Goal: Task Accomplishment & Management: Use online tool/utility

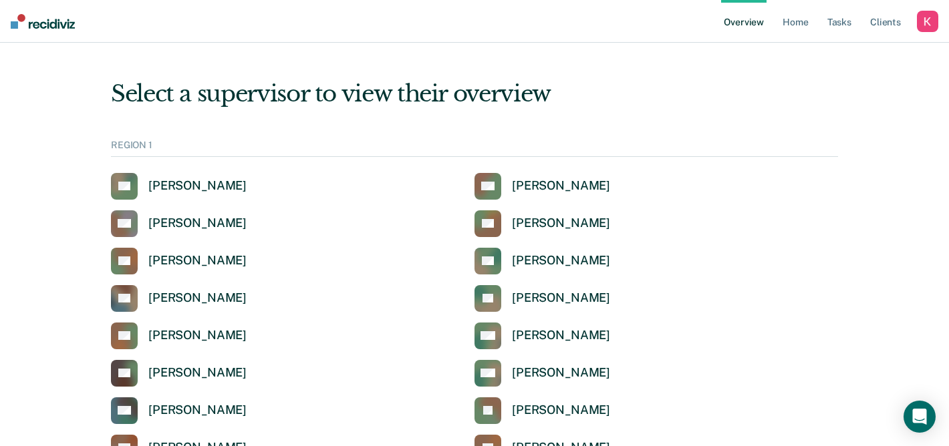
scroll to position [1476, 0]
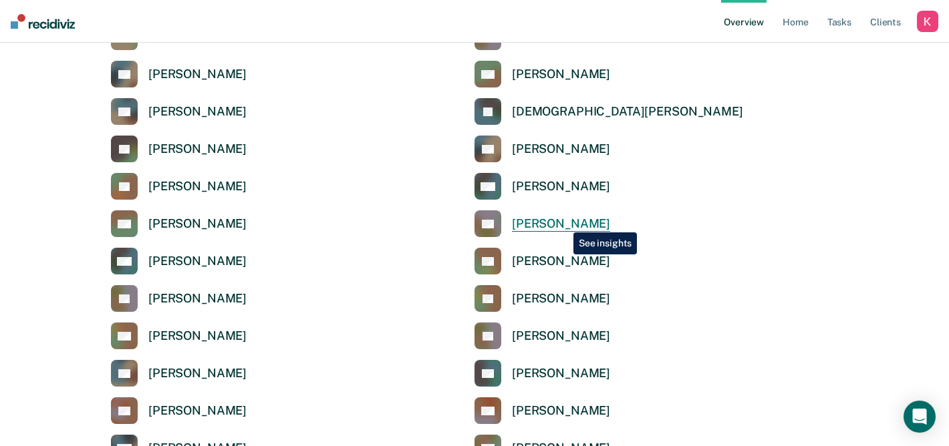
click at [563, 228] on div "[PERSON_NAME]" at bounding box center [561, 223] width 98 height 15
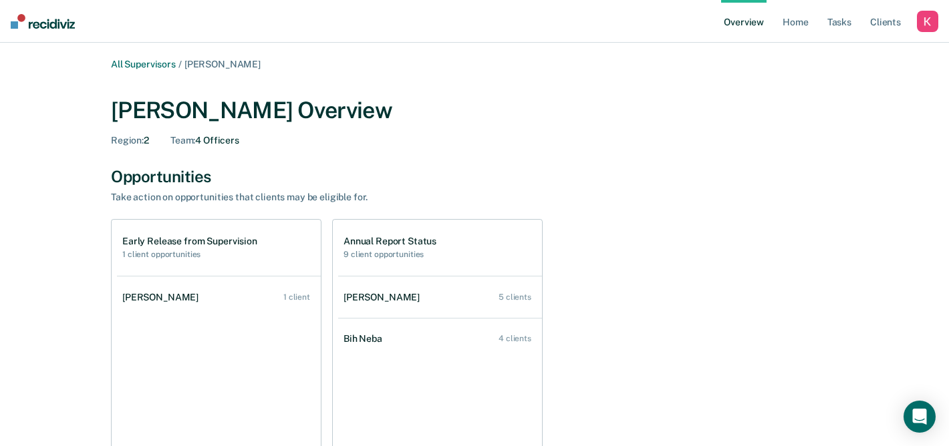
click at [419, 192] on div "Take action on opportunities that clients may be eligible for." at bounding box center [345, 197] width 468 height 11
click at [607, 165] on div "All Supervisors / Kelley Simon Kelley Simon Overview Region : 2 Team : 4 Office…" at bounding box center [474, 292] width 802 height 466
click at [924, 23] on div "button" at bounding box center [927, 21] width 21 height 21
click at [836, 59] on div "Profile How it works Log Out" at bounding box center [873, 69] width 129 height 65
click at [836, 46] on div "Profile How it works Log Out" at bounding box center [873, 69] width 129 height 65
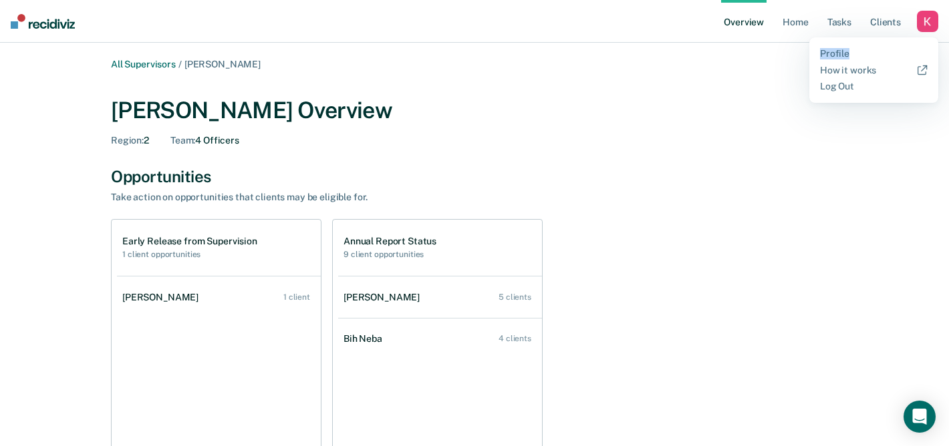
click at [836, 47] on div "Profile How it works Log Out" at bounding box center [873, 69] width 129 height 65
click at [836, 54] on link "Profile" at bounding box center [874, 53] width 108 height 11
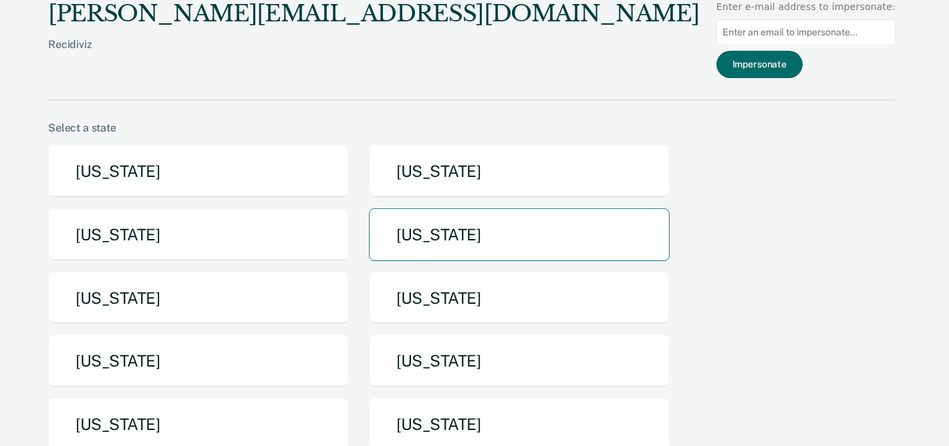
click at [502, 224] on button "[US_STATE]" at bounding box center [519, 234] width 301 height 53
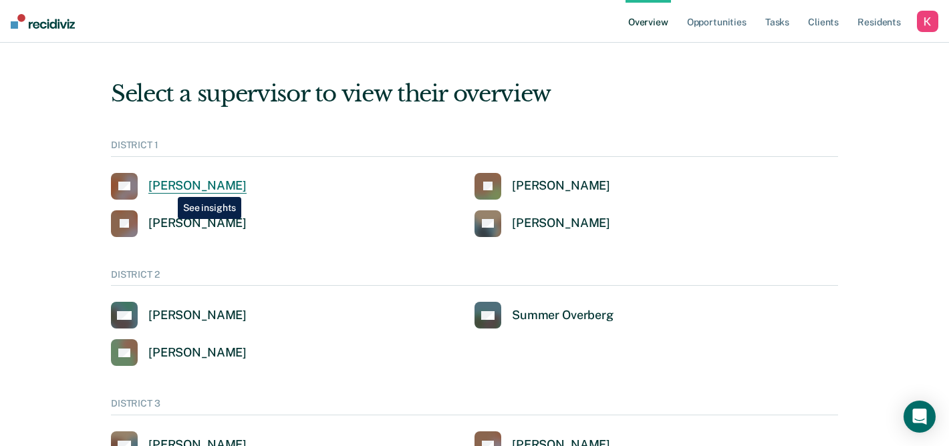
click at [168, 187] on div "[PERSON_NAME]" at bounding box center [197, 185] width 98 height 15
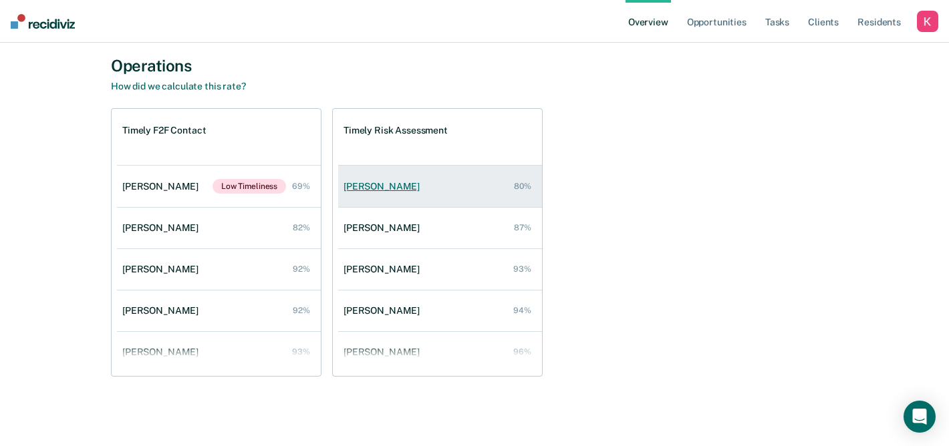
scroll to position [637, 0]
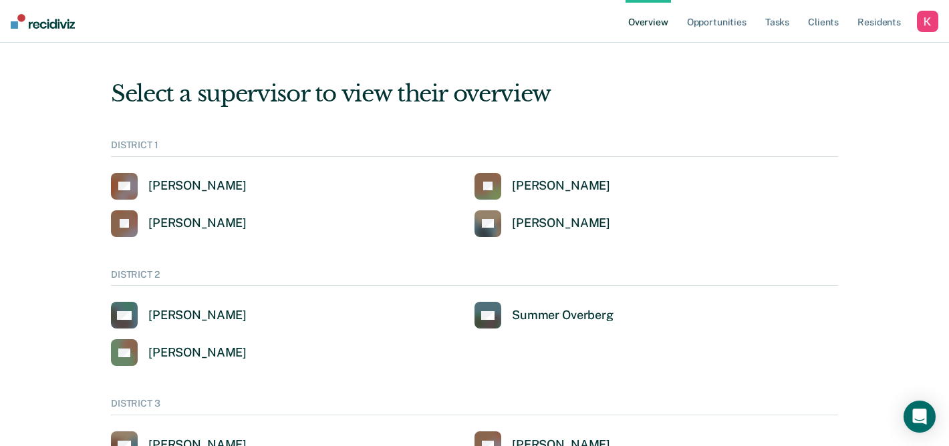
click at [648, 106] on div "Select a supervisor to view their overview" at bounding box center [474, 93] width 727 height 27
click at [786, 31] on link "Tasks" at bounding box center [776, 21] width 29 height 43
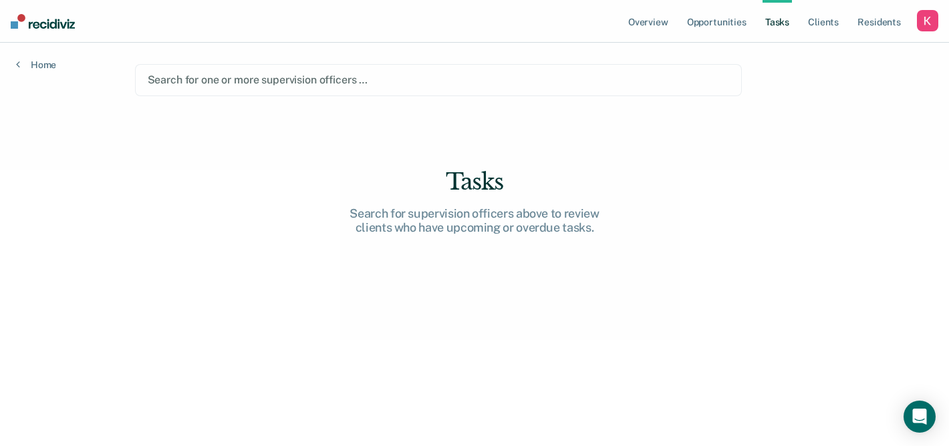
click at [242, 75] on div at bounding box center [439, 79] width 582 height 15
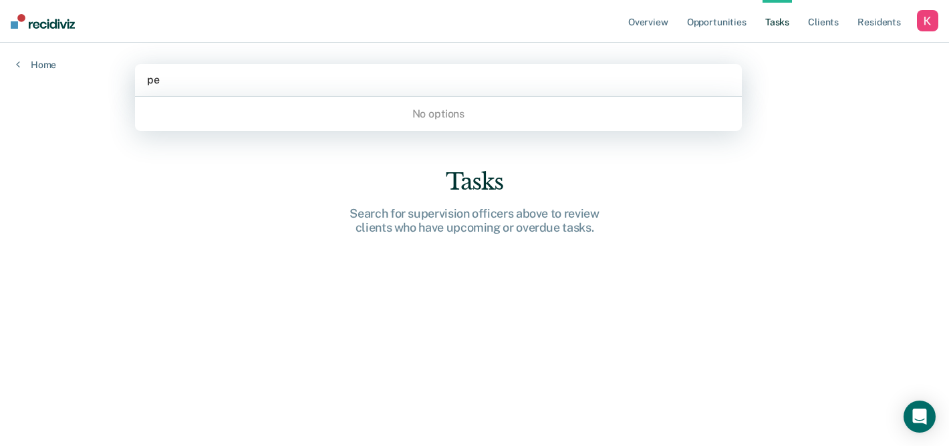
type input "p"
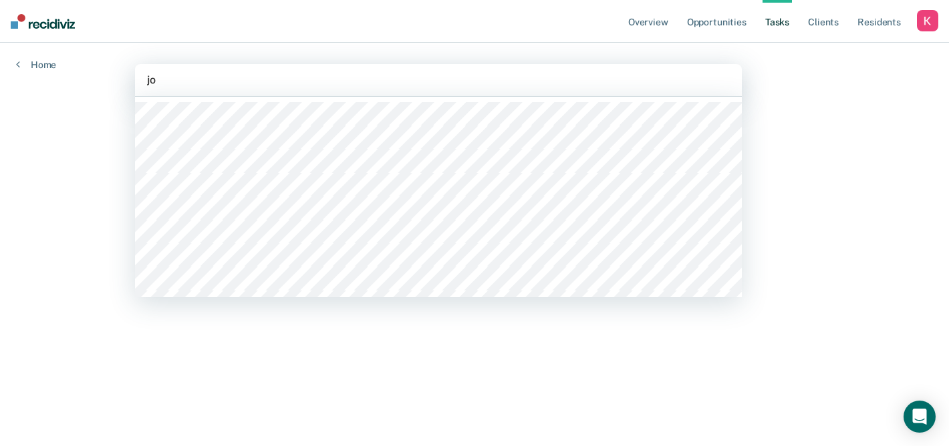
type input "j"
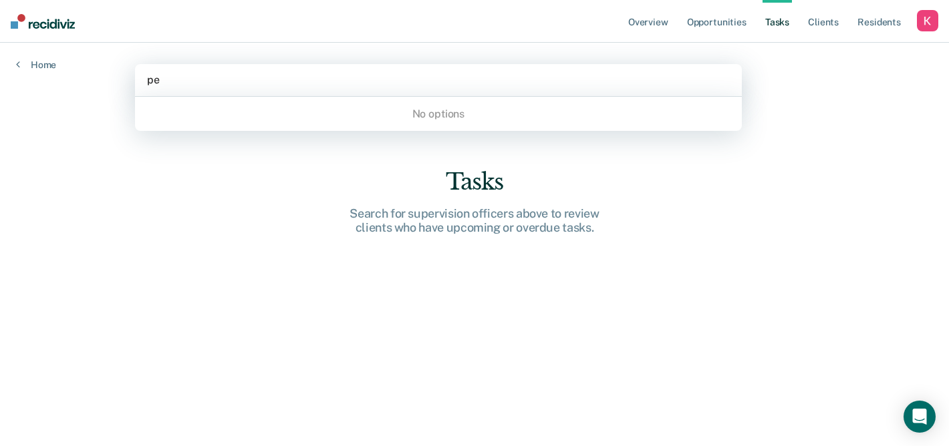
type input "p"
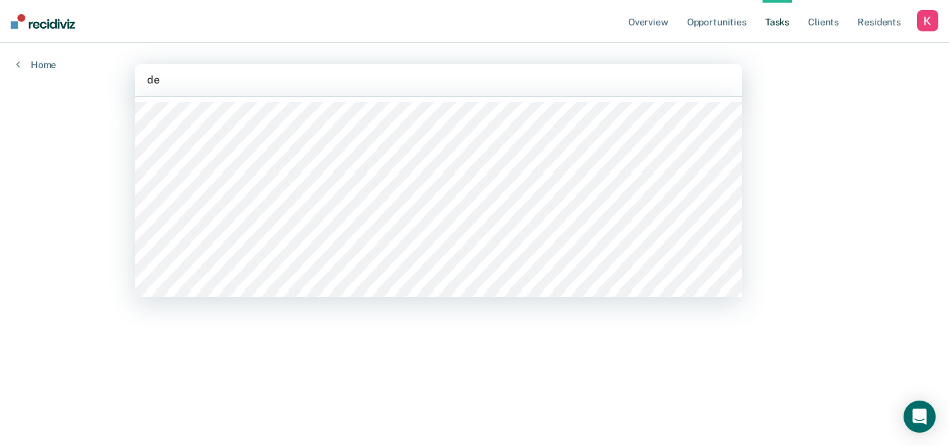
type input "d"
click at [874, 81] on div "Overview Opportunities Tasks Client s Resident s Profile How it works Go to Sys…" at bounding box center [474, 223] width 949 height 446
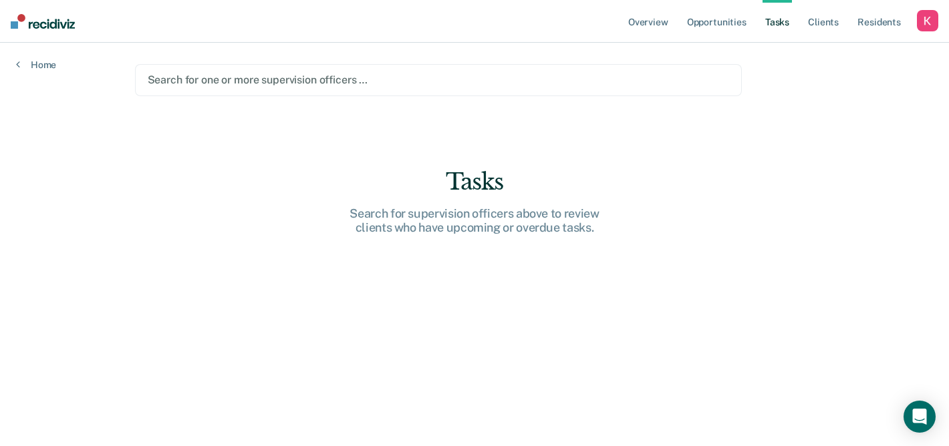
click at [397, 82] on div at bounding box center [439, 79] width 582 height 15
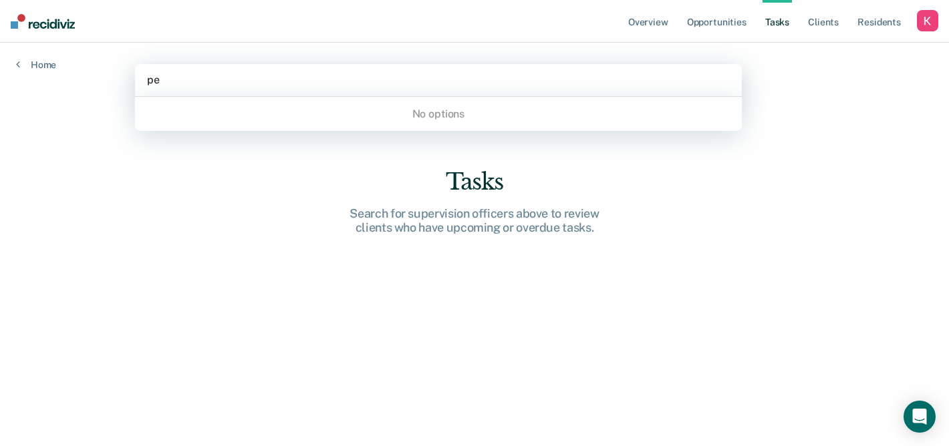
type input "p"
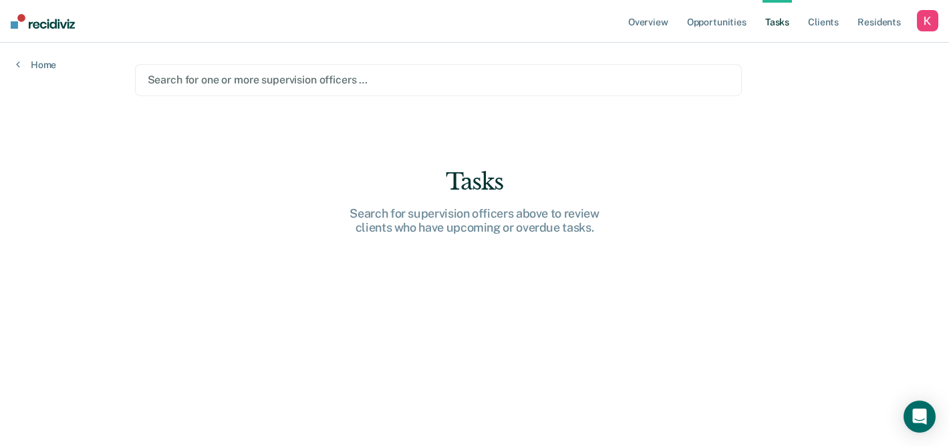
click at [319, 72] on div at bounding box center [439, 79] width 582 height 15
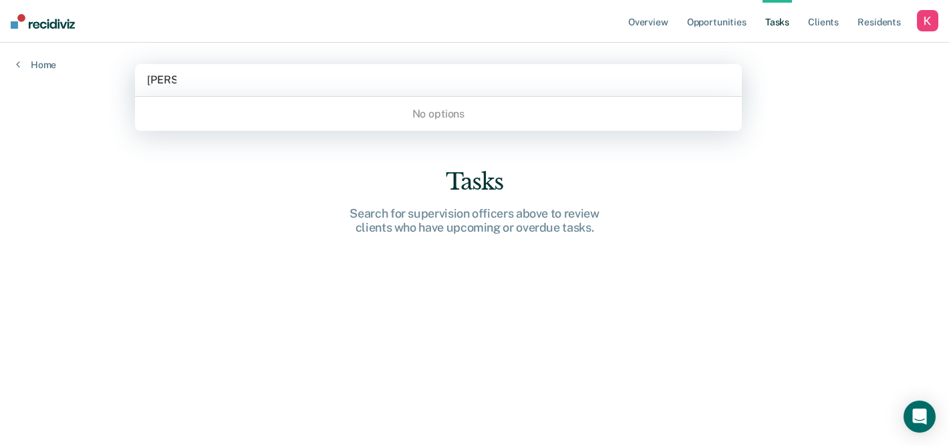
type input "[PERSON_NAME]"
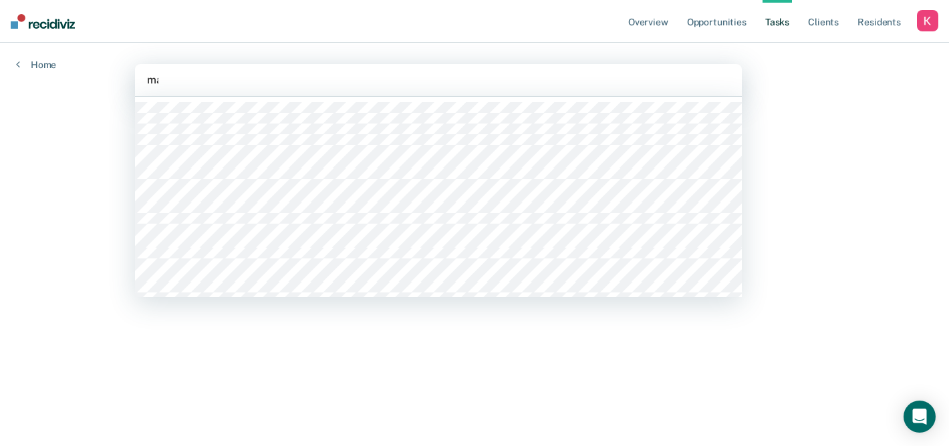
type input "may"
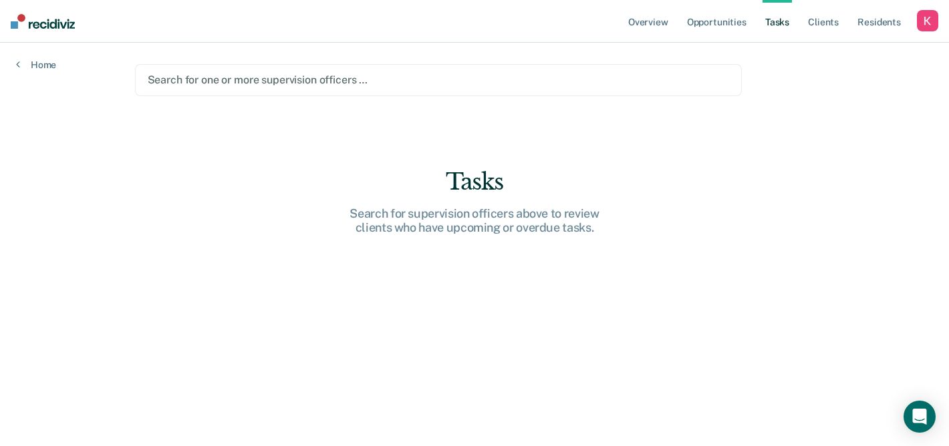
type input "y"
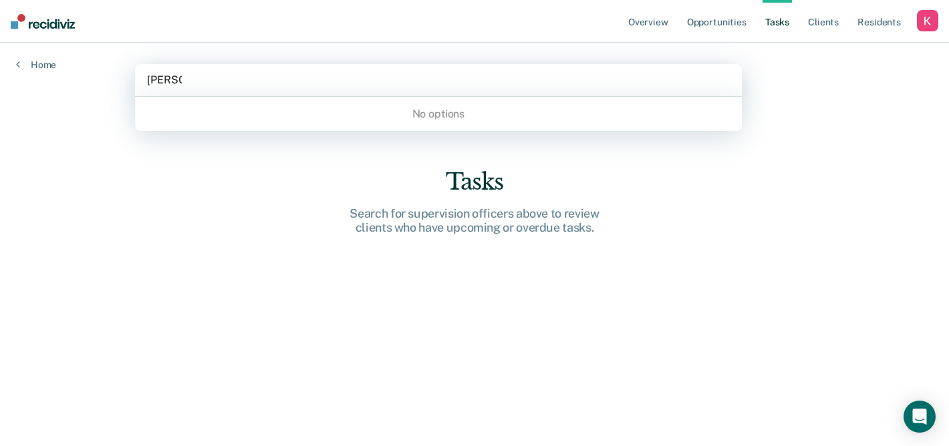
type input "[PERSON_NAME]"
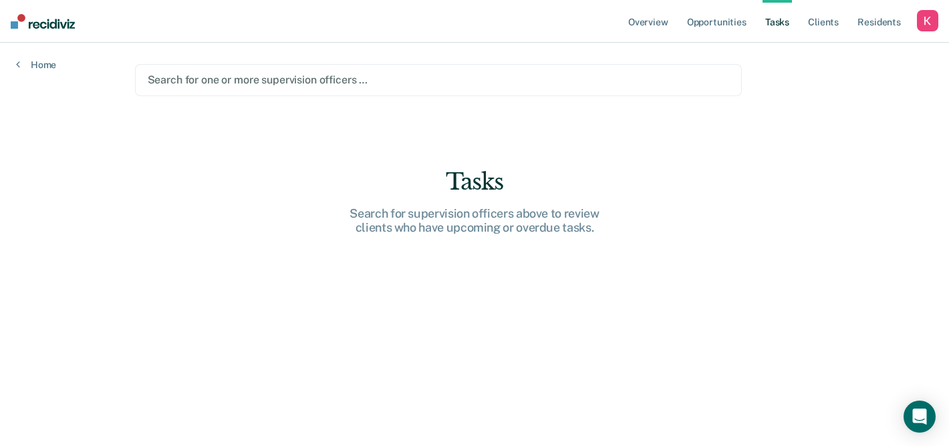
click at [347, 78] on div at bounding box center [439, 79] width 582 height 15
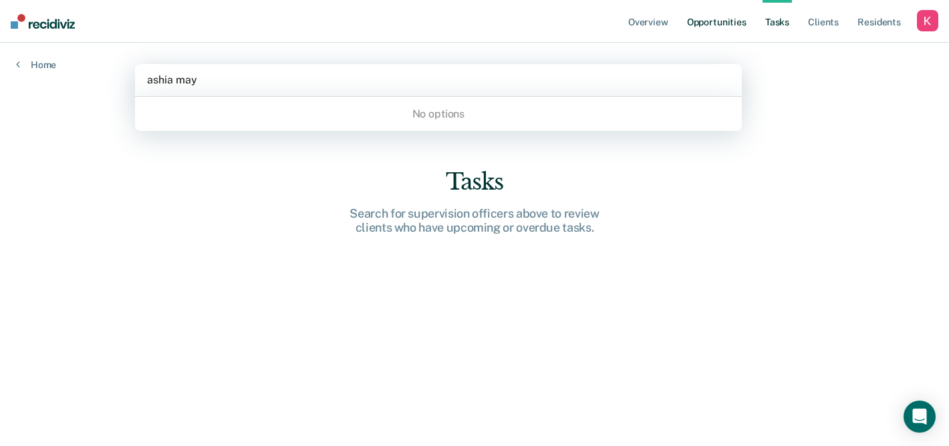
type input "ashia may"
click at [723, 21] on link "Opportunities" at bounding box center [716, 21] width 65 height 43
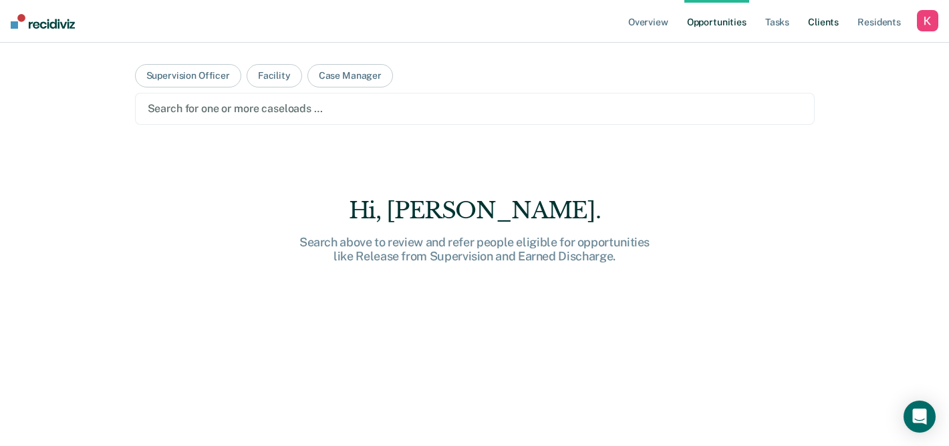
click at [825, 33] on link "Client s" at bounding box center [823, 21] width 36 height 43
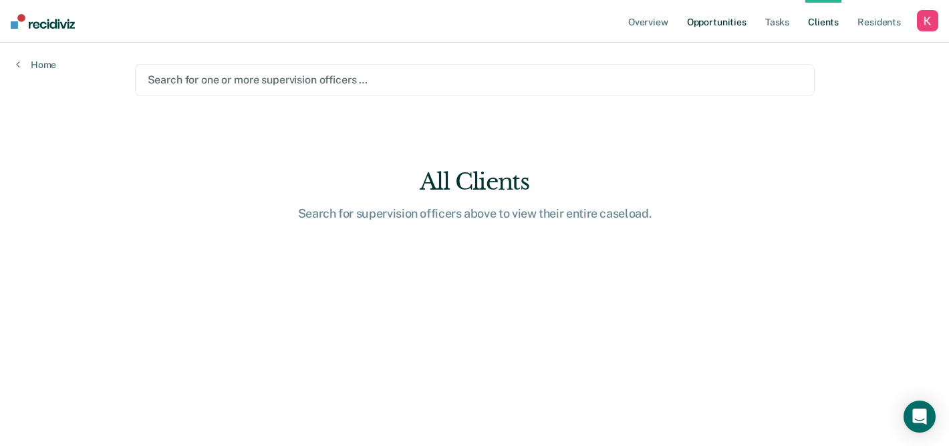
click at [721, 17] on link "Opportunities" at bounding box center [716, 21] width 65 height 43
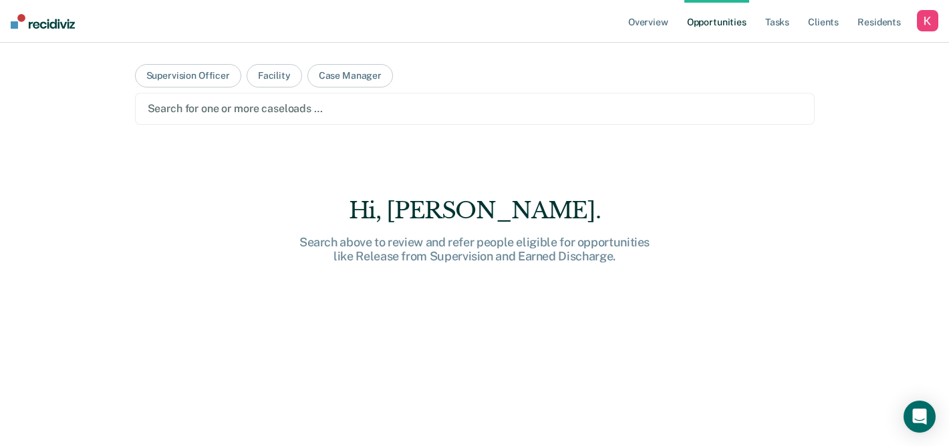
click at [733, 90] on main "Supervision Officer Facility Case Manager Search for one or more caseloads … Hi…" at bounding box center [474, 228] width 711 height 371
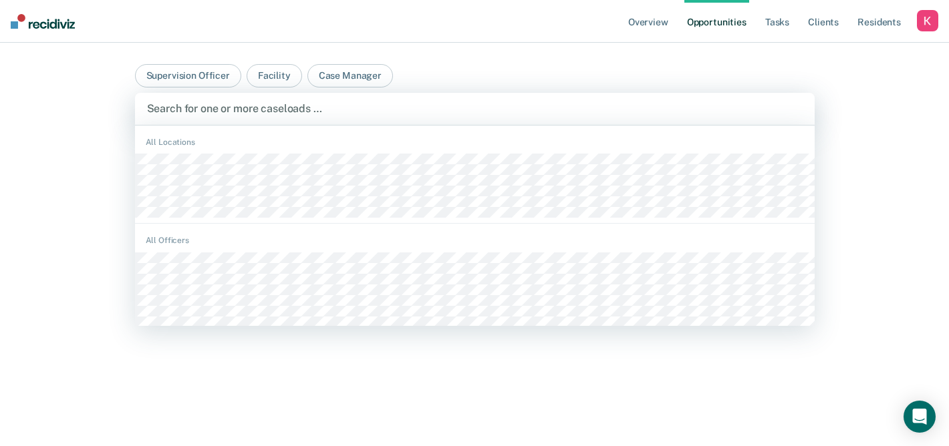
click at [733, 98] on div "Search for one or more caseloads …" at bounding box center [474, 109] width 679 height 32
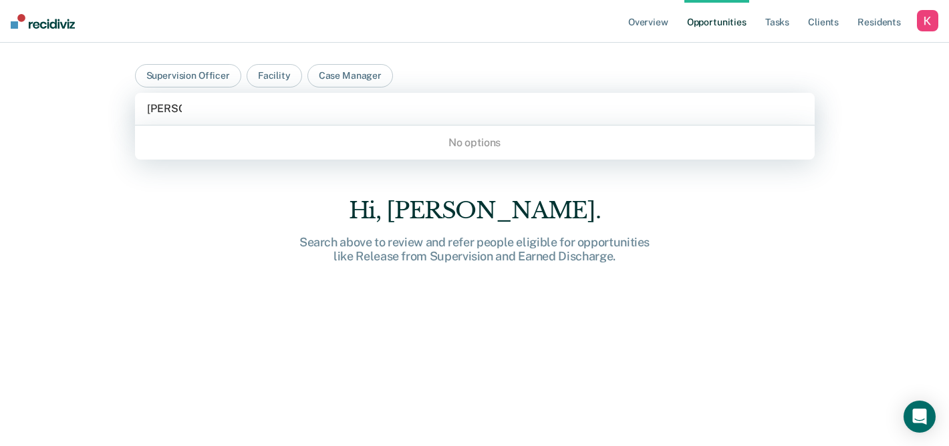
type input "[PERSON_NAME]"
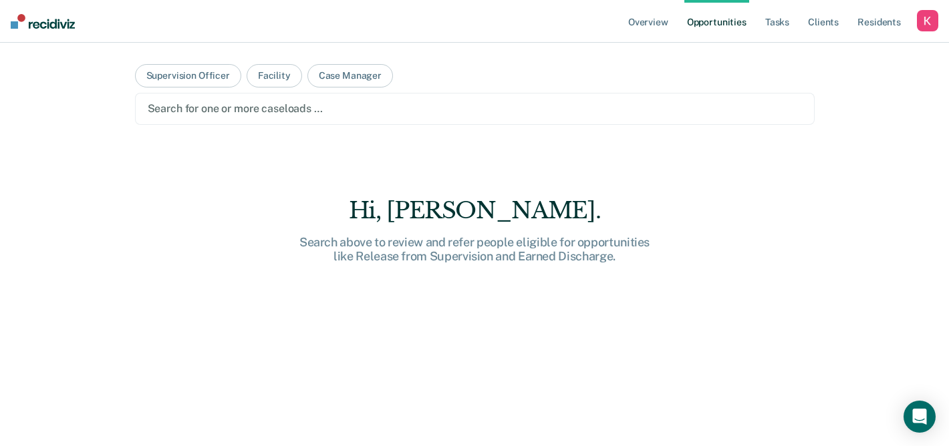
click at [917, 10] on div "button" at bounding box center [927, 20] width 21 height 21
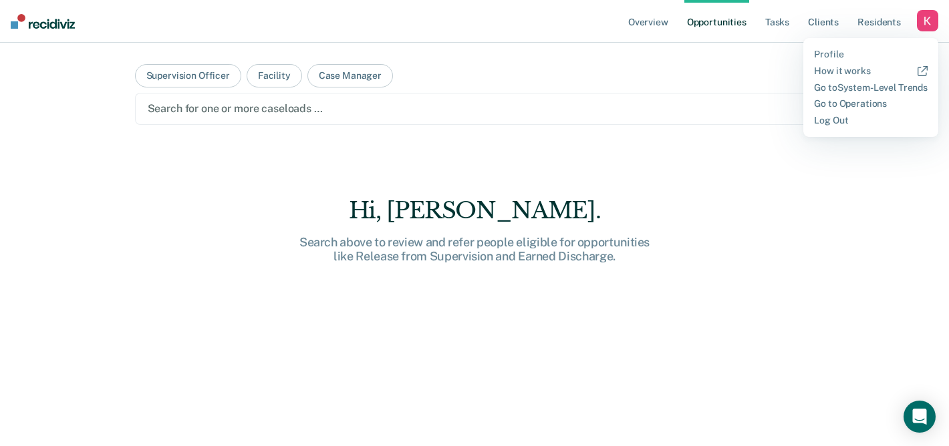
click at [917, 10] on div "button" at bounding box center [927, 20] width 21 height 21
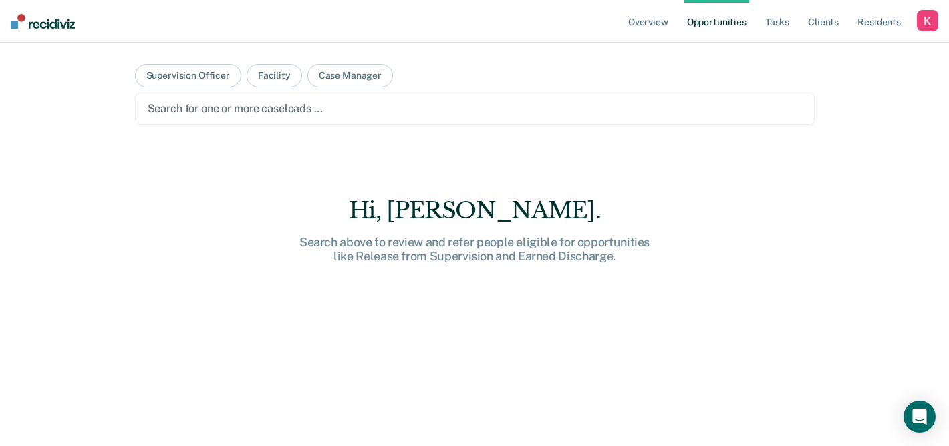
click at [929, 25] on div "button" at bounding box center [927, 20] width 21 height 21
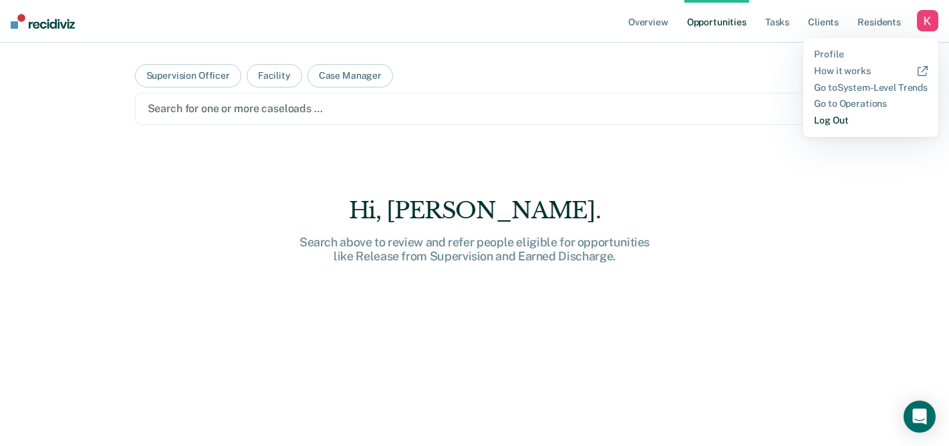
click at [878, 120] on link "Log Out" at bounding box center [871, 120] width 114 height 11
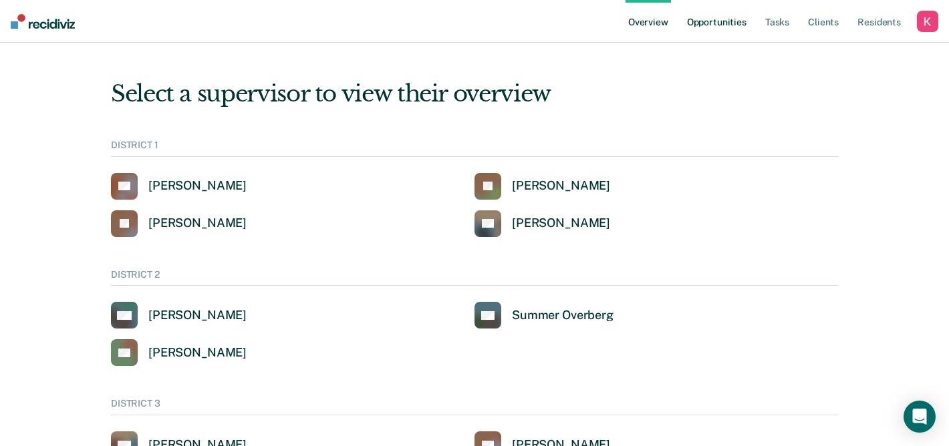
click at [731, 24] on link "Opportunities" at bounding box center [716, 21] width 65 height 43
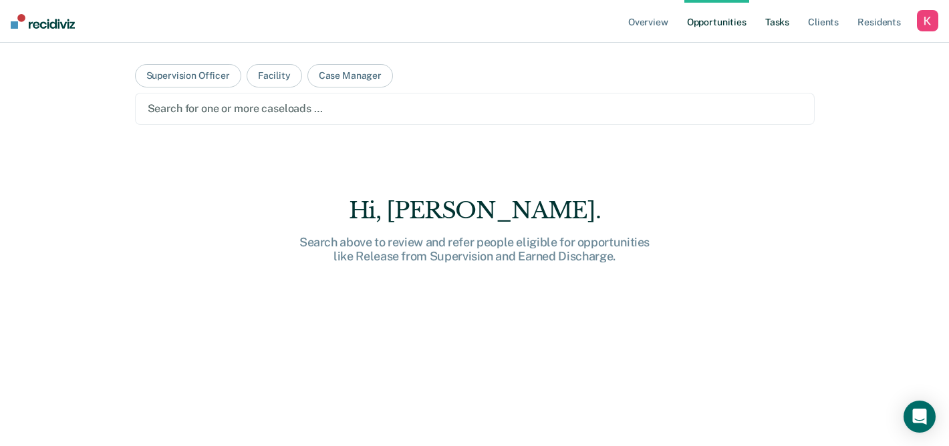
click at [782, 23] on link "Tasks" at bounding box center [776, 21] width 29 height 43
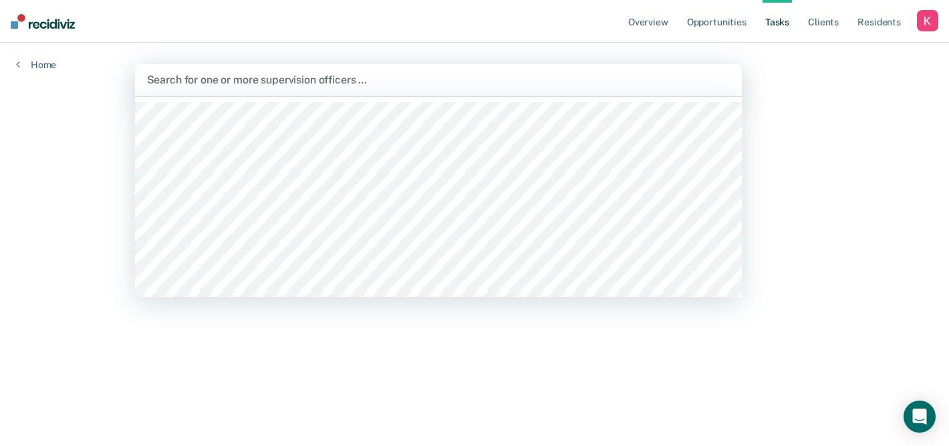
click at [665, 84] on div at bounding box center [438, 79] width 583 height 15
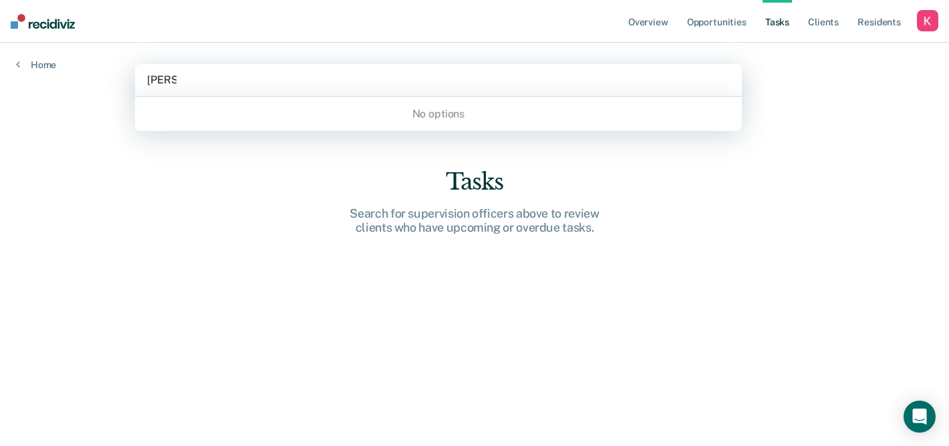
type input "[PERSON_NAME]"
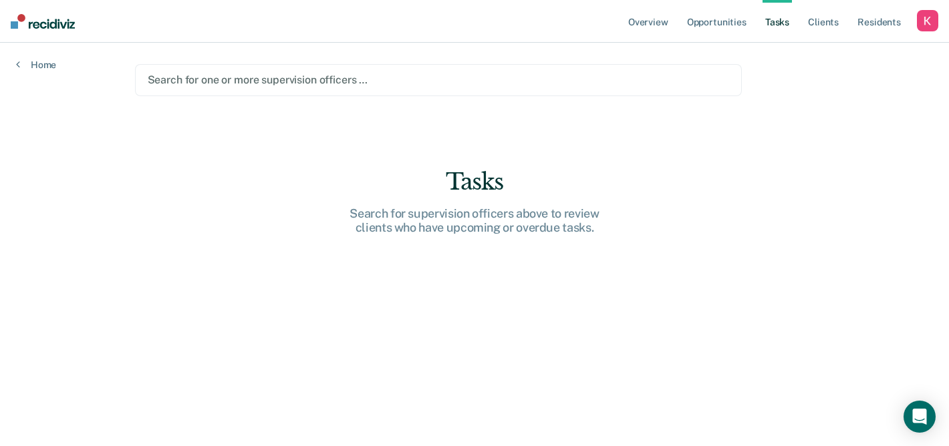
click at [919, 21] on div "button" at bounding box center [927, 20] width 21 height 21
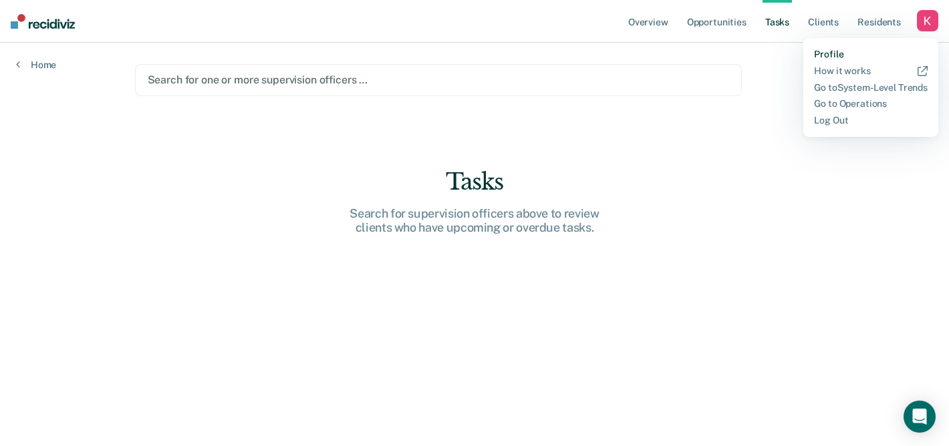
click at [847, 49] on link "Profile" at bounding box center [871, 54] width 114 height 11
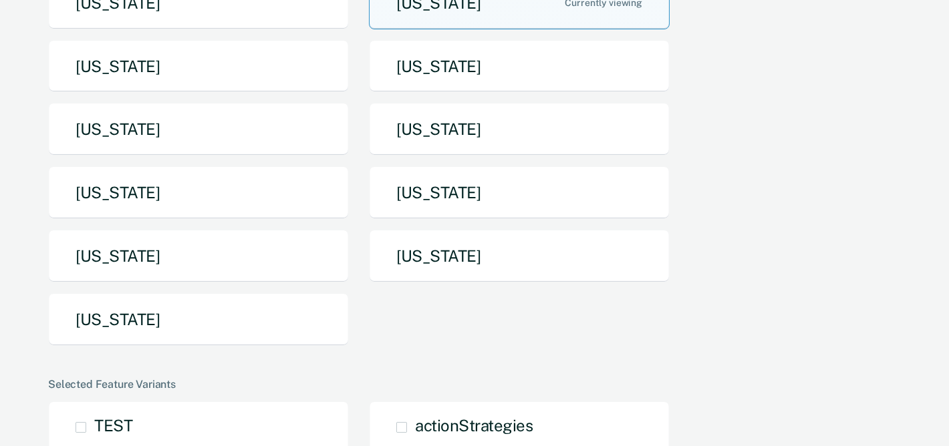
scroll to position [250, 0]
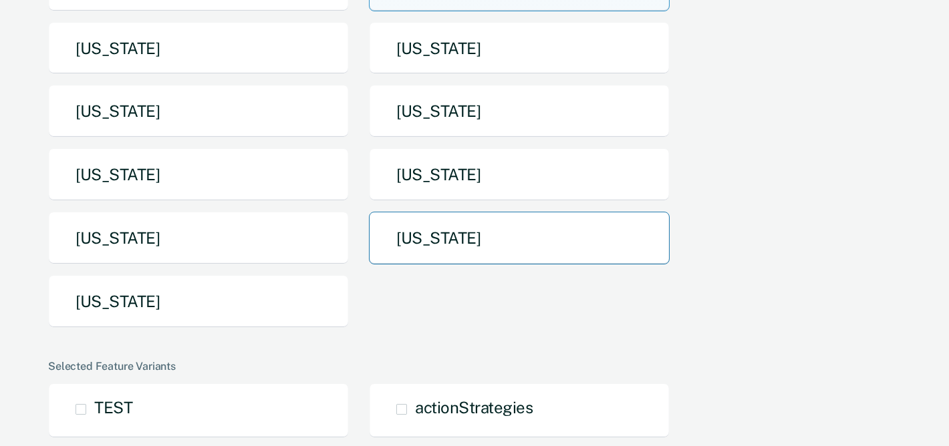
click at [498, 241] on button "Texas" at bounding box center [519, 238] width 301 height 53
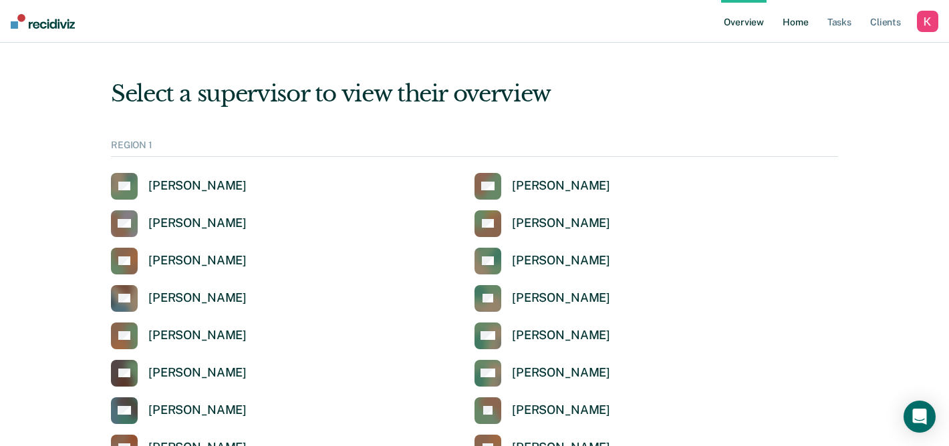
click at [795, 23] on link "Home" at bounding box center [795, 21] width 31 height 43
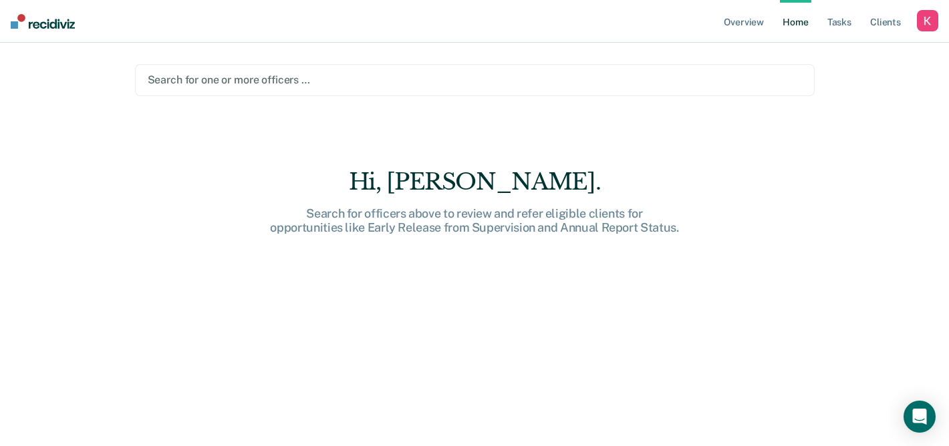
click at [505, 86] on div at bounding box center [475, 79] width 654 height 15
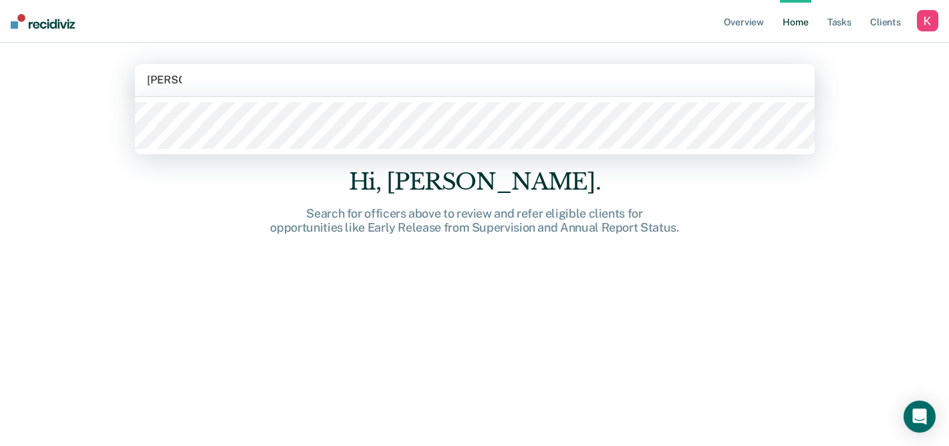
type input "[PERSON_NAME]"
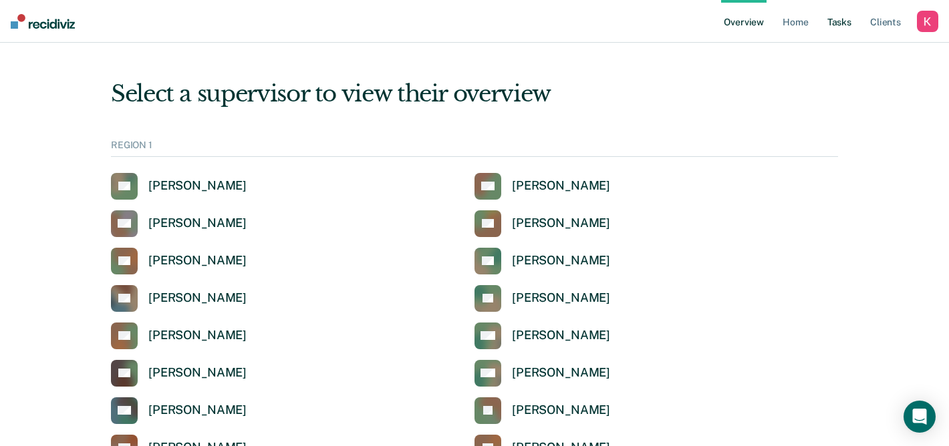
click at [840, 23] on link "Tasks" at bounding box center [838, 21] width 29 height 43
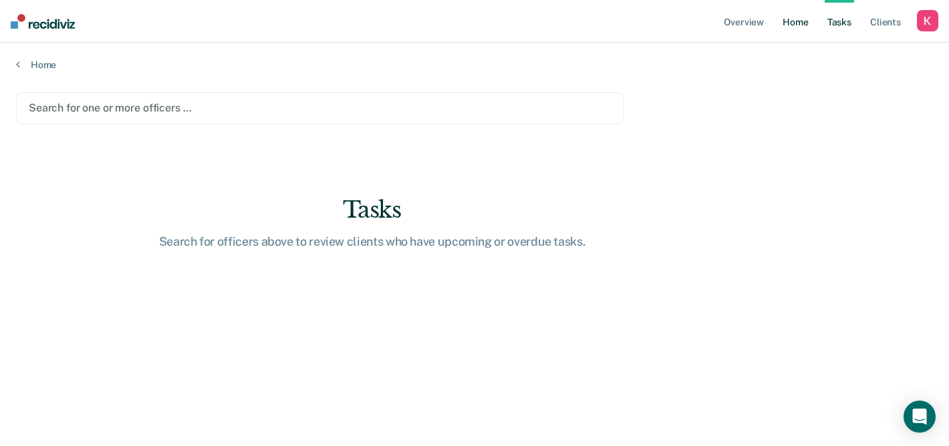
click at [794, 27] on link "Home" at bounding box center [795, 21] width 31 height 43
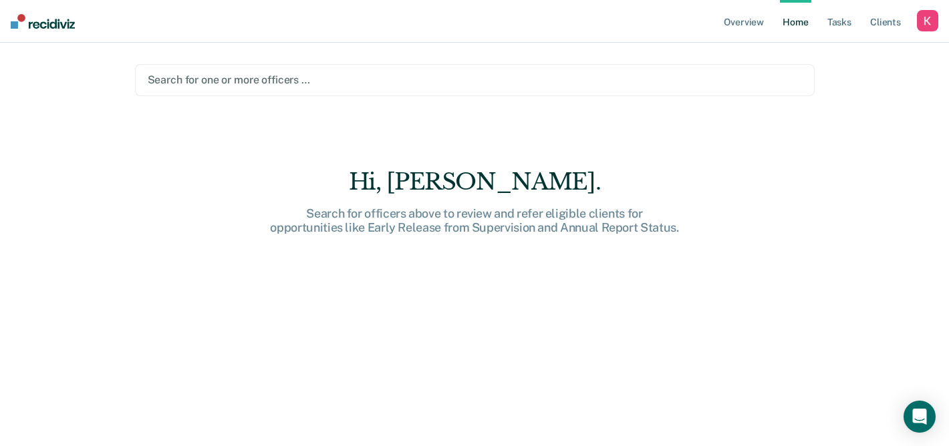
click at [931, 26] on div "button" at bounding box center [927, 20] width 21 height 21
click at [842, 49] on link "Profile" at bounding box center [874, 54] width 108 height 11
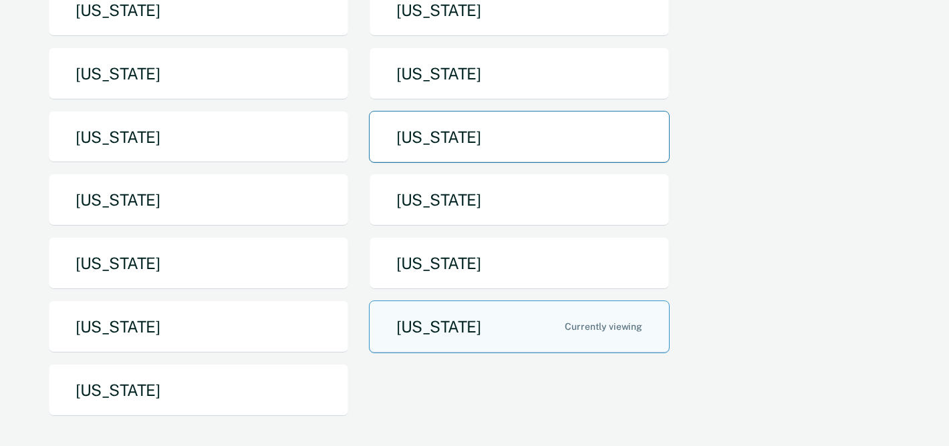
scroll to position [162, 0]
click at [488, 329] on button "[US_STATE]" at bounding box center [519, 326] width 301 height 53
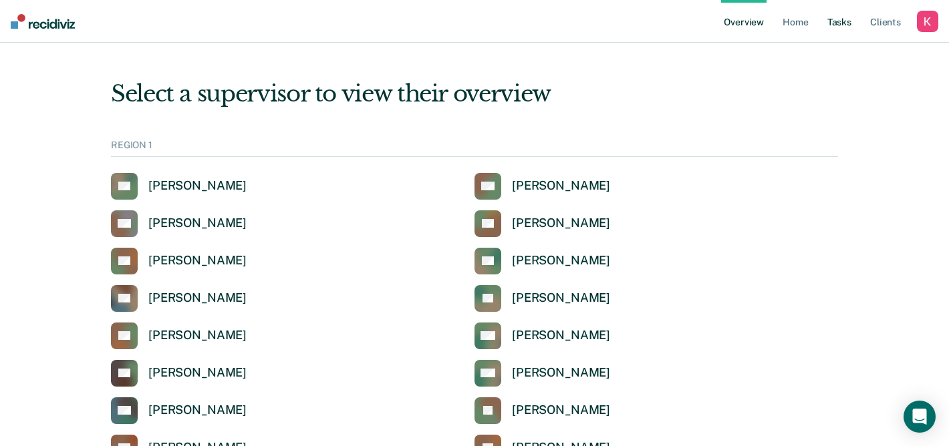
click at [840, 20] on link "Tasks" at bounding box center [838, 21] width 29 height 43
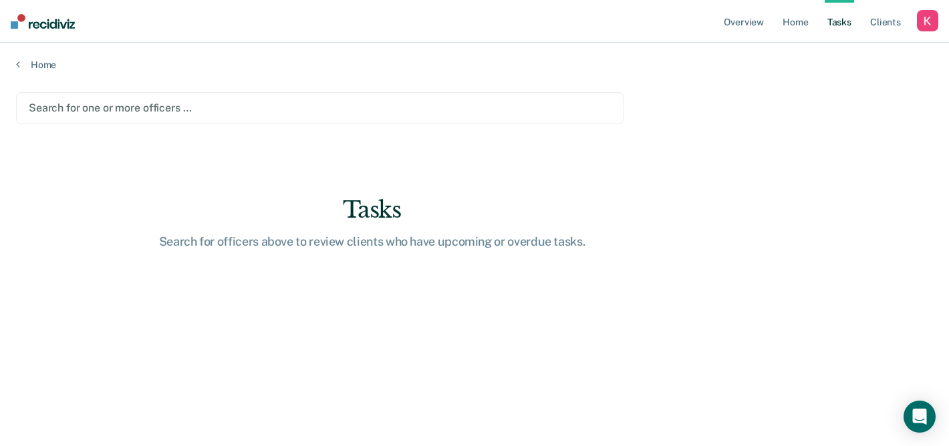
click at [371, 111] on div at bounding box center [320, 107] width 582 height 15
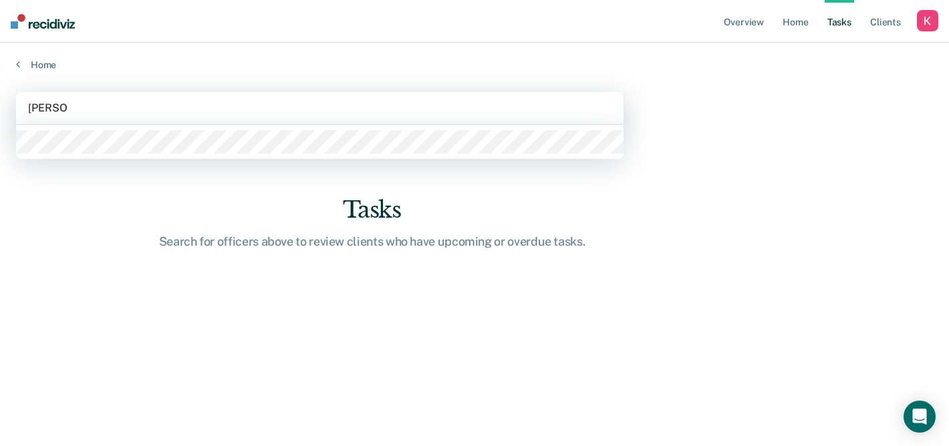
type input "akia smi"
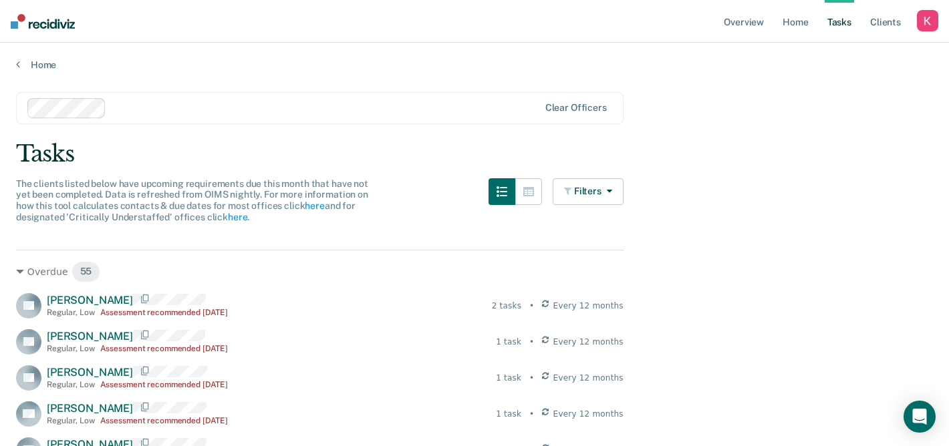
click at [40, 55] on div "Home" at bounding box center [474, 57] width 949 height 28
click at [40, 61] on link "Home" at bounding box center [474, 65] width 917 height 12
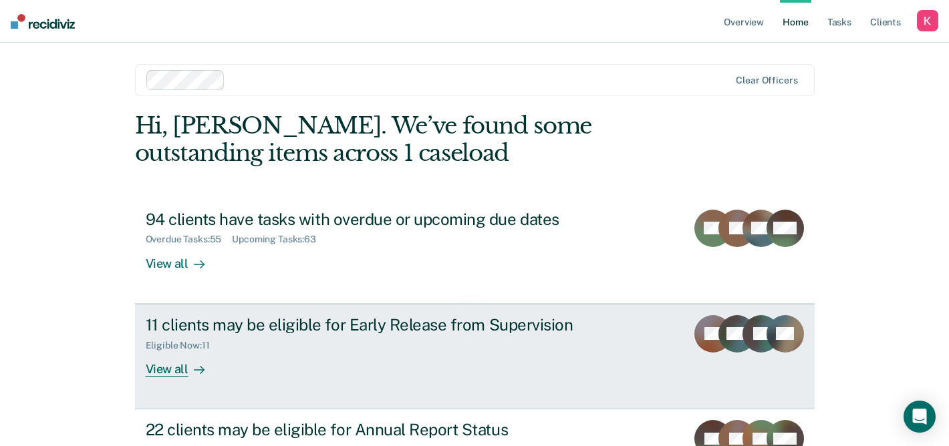
scroll to position [82, 0]
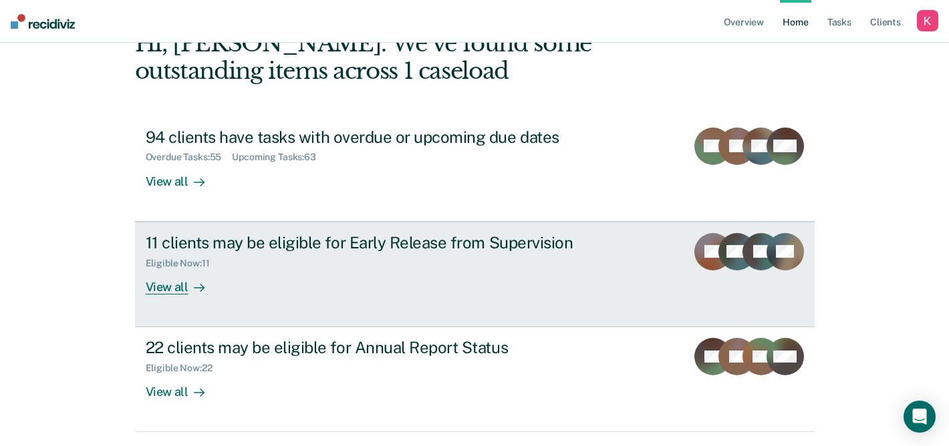
click at [410, 287] on div "11 clients may be eligible for Early Release from Supervision Eligible Now : 11…" at bounding box center [396, 263] width 501 height 61
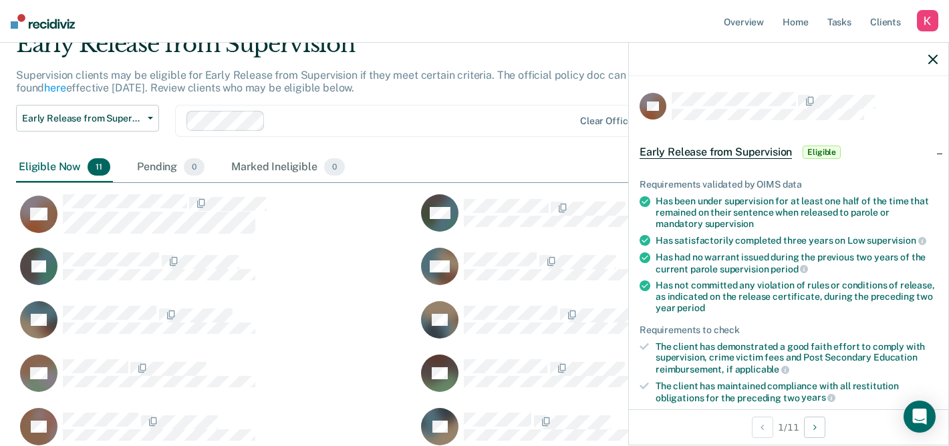
click at [931, 55] on button "button" at bounding box center [932, 58] width 9 height 11
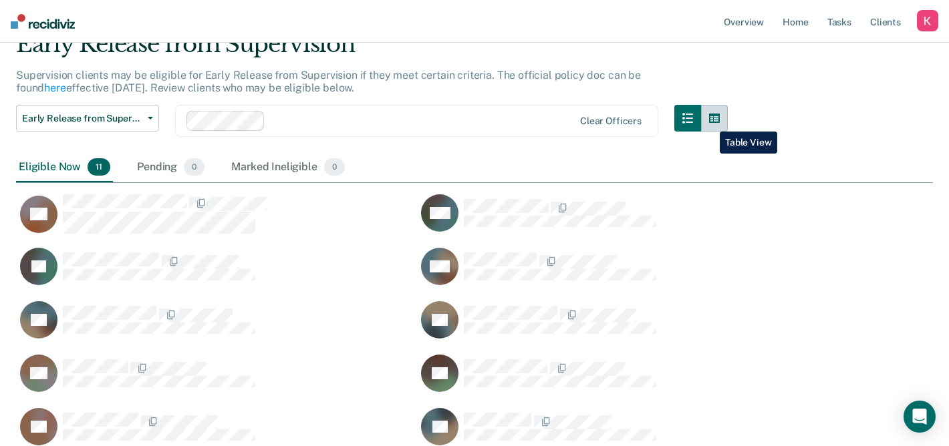
click at [709, 122] on icon "button" at bounding box center [714, 118] width 11 height 9
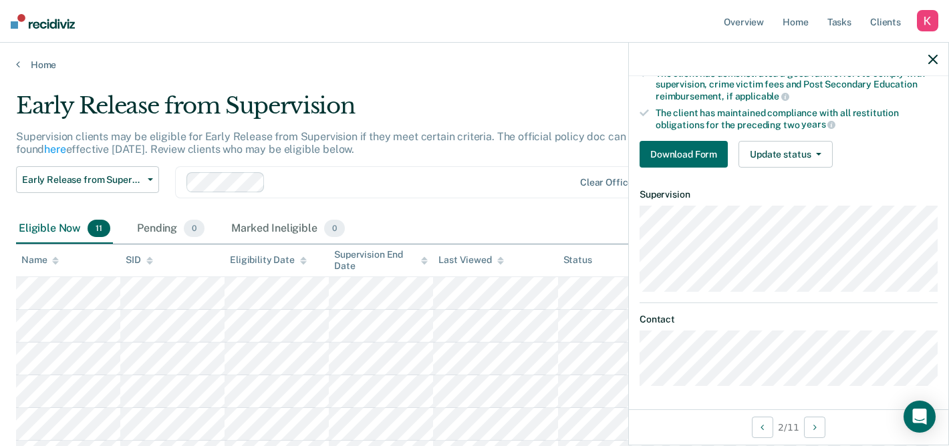
click at [929, 57] on icon "button" at bounding box center [932, 59] width 9 height 9
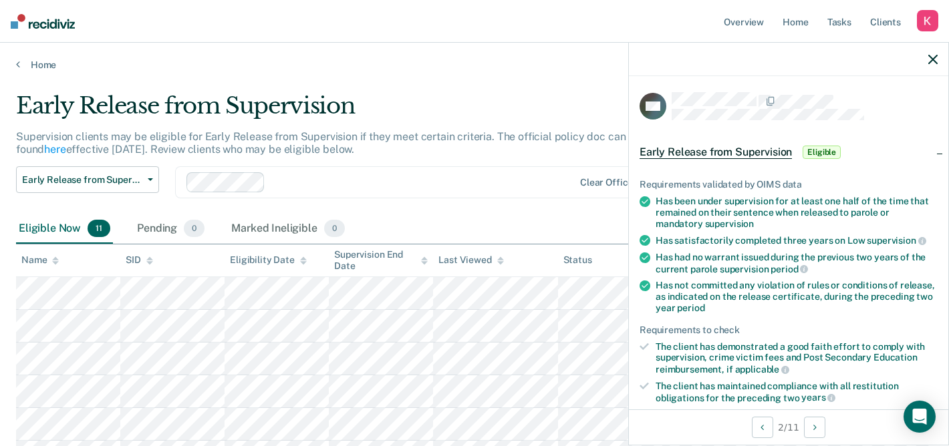
click at [11, 338] on main "Early Release from Supervision Supervision clients may be eligible for Early Re…" at bounding box center [474, 400] width 949 height 659
click at [929, 57] on icon "button" at bounding box center [932, 59] width 9 height 9
